Goal: Task Accomplishment & Management: Manage account settings

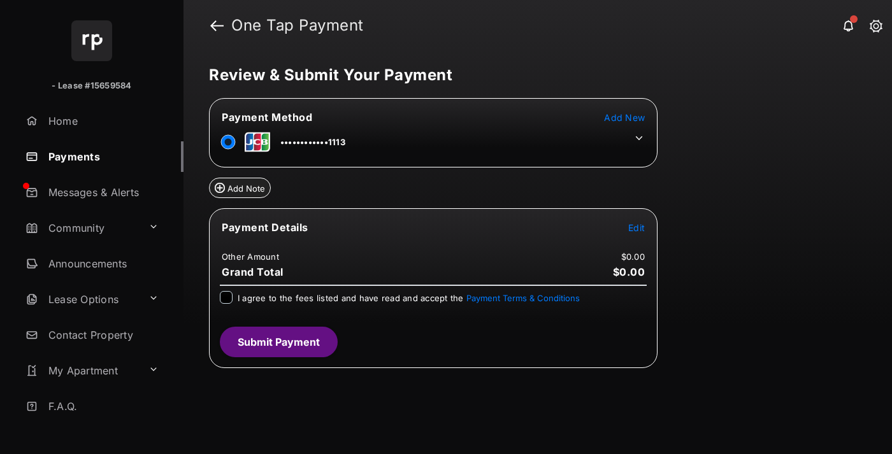
click at [636, 227] on span "Edit" at bounding box center [636, 227] width 17 height 11
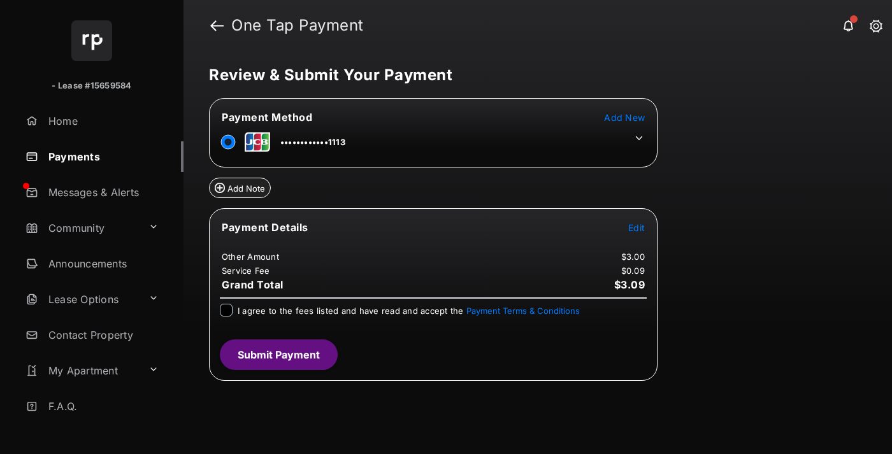
click at [639, 138] on icon at bounding box center [638, 138] width 11 height 11
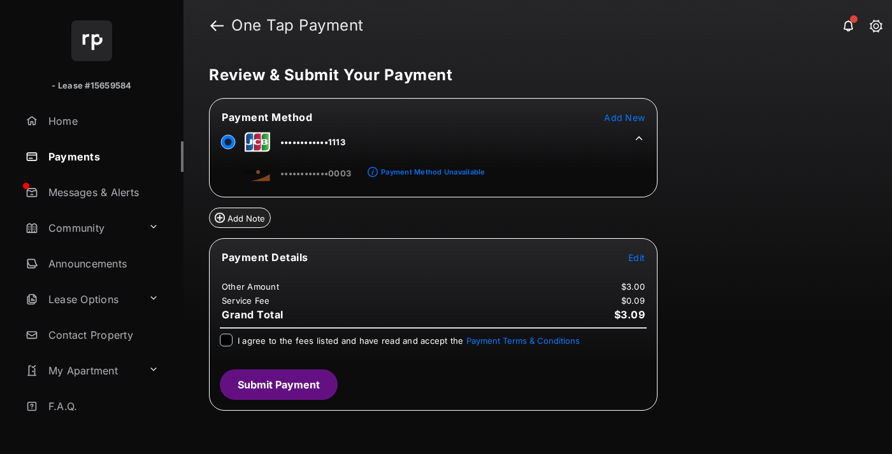
click at [99, 156] on link "Payments" at bounding box center [101, 156] width 163 height 31
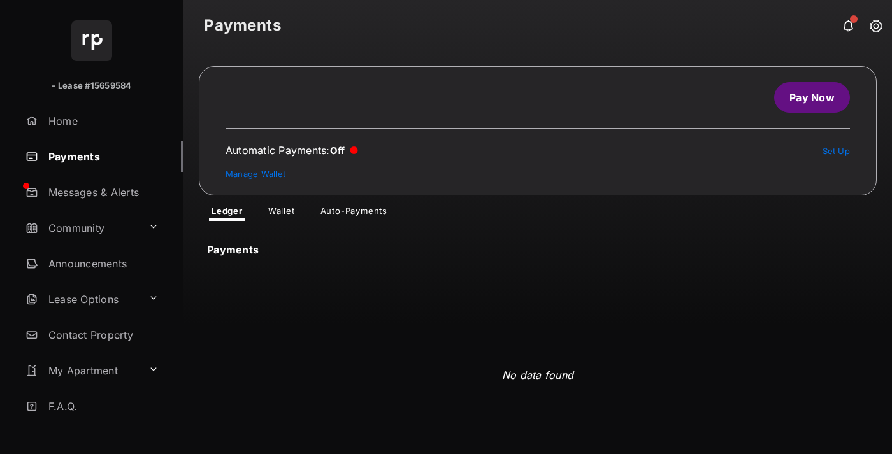
click at [255, 174] on link "Manage Wallet" at bounding box center [256, 174] width 60 height 10
